Goal: Find specific page/section: Find specific page/section

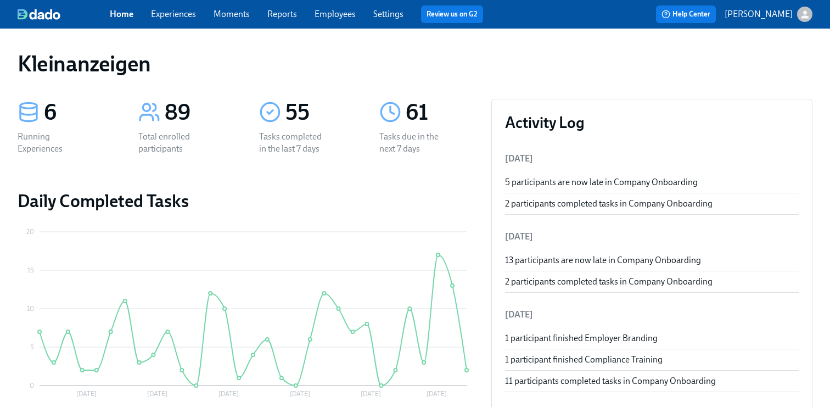
click at [155, 21] on div "Home Experiences Moments Reports Employees Settings Review us on G2" at bounding box center [301, 14] width 382 height 18
click at [317, 16] on link "Employees" at bounding box center [335, 14] width 41 height 10
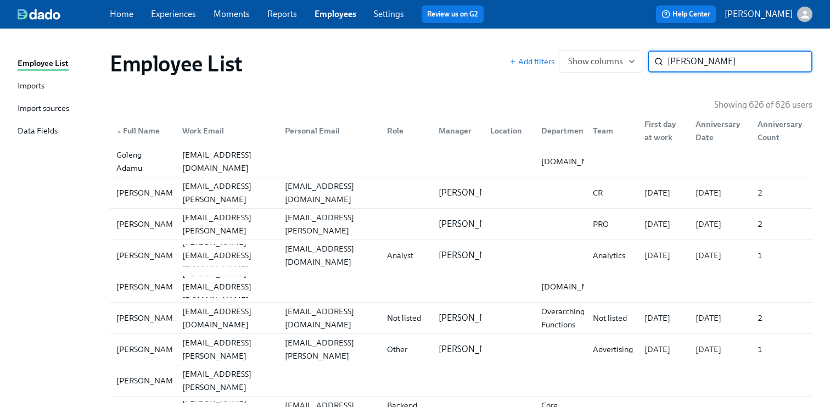
type input "[PERSON_NAME]"
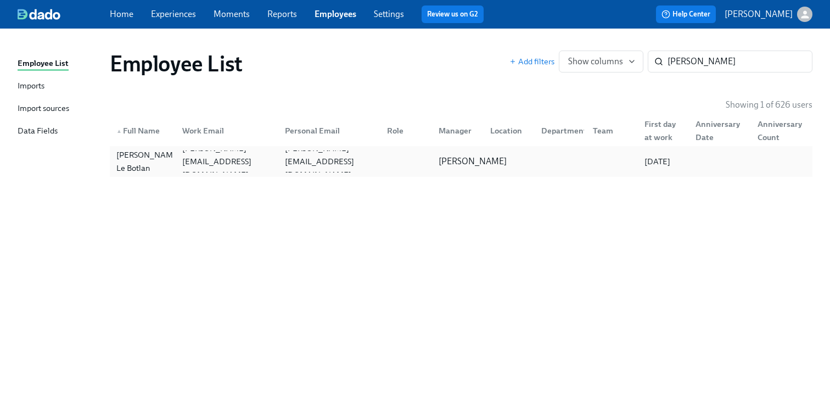
click at [430, 159] on div "[PERSON_NAME]" at bounding box center [456, 161] width 52 height 22
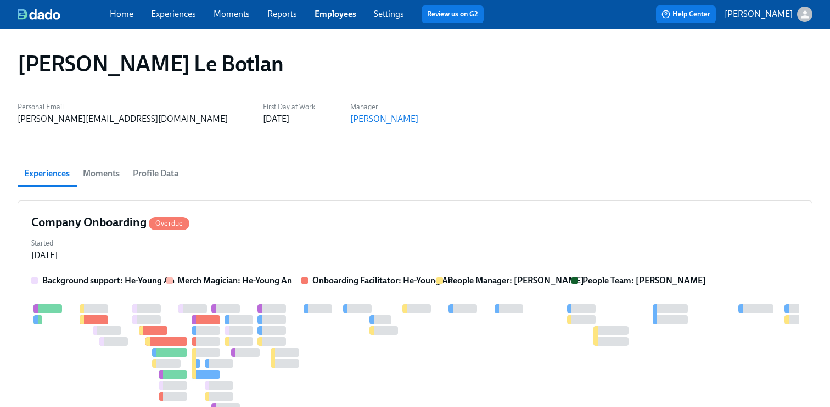
click at [99, 173] on span "Moments" at bounding box center [101, 173] width 37 height 15
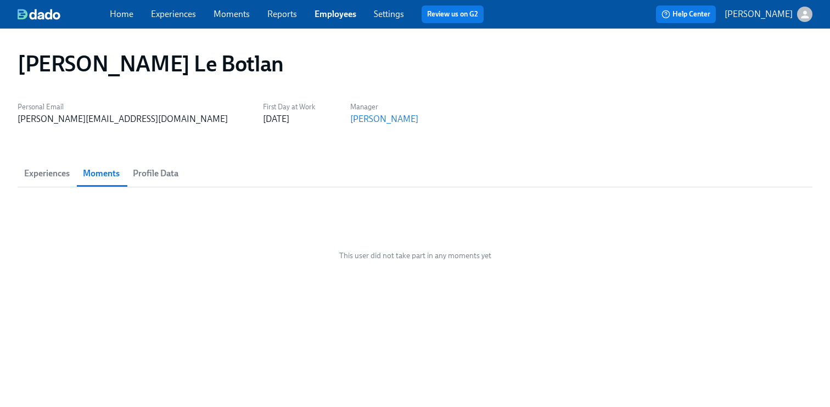
click at [156, 173] on span "Profile Data" at bounding box center [156, 173] width 46 height 15
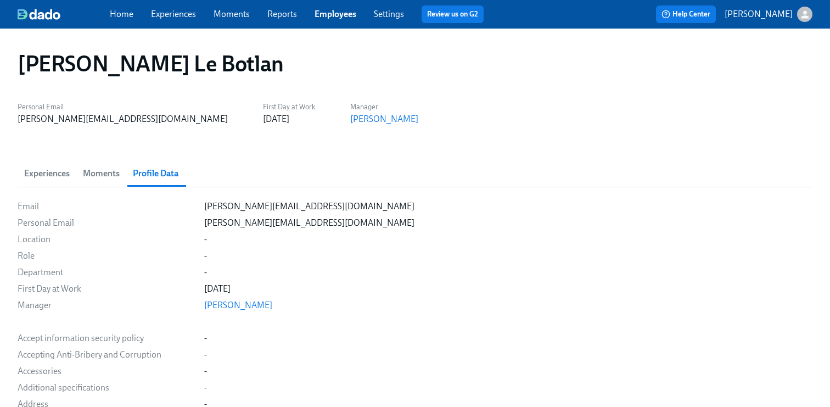
click at [117, 11] on link "Home" at bounding box center [122, 14] width 24 height 10
